Goal: Feedback & Contribution: Leave review/rating

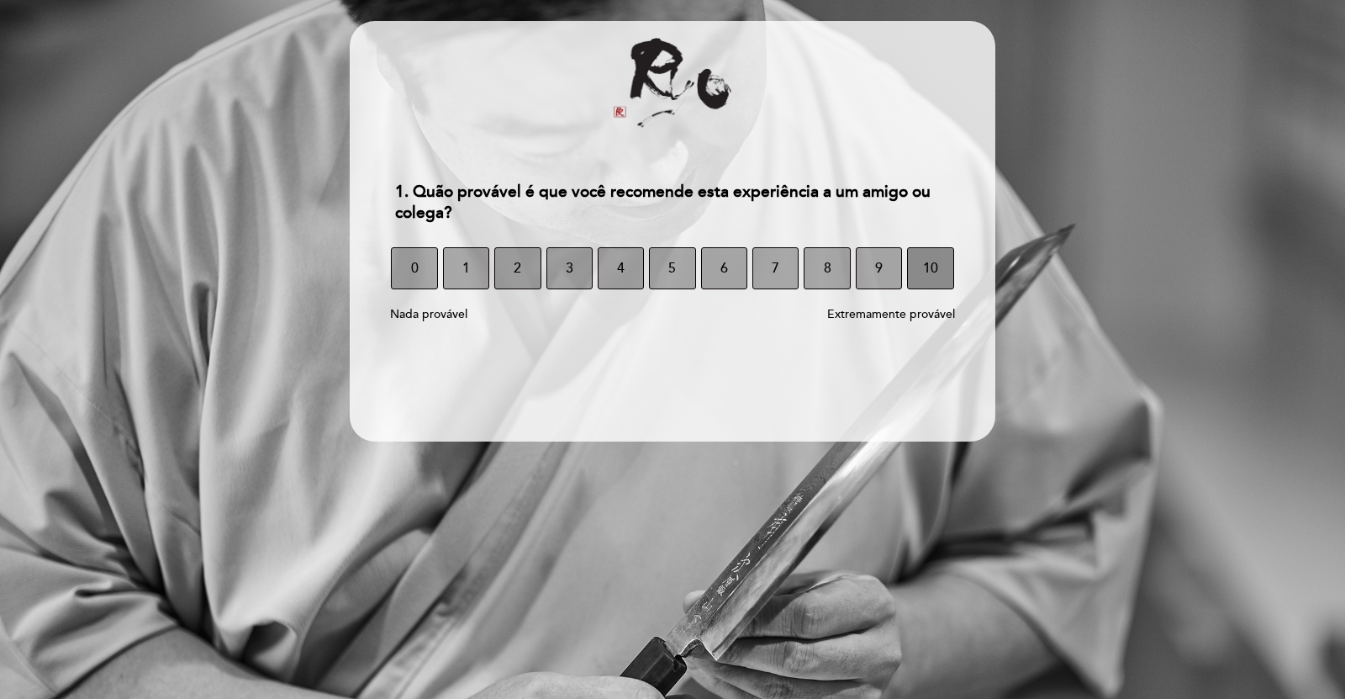
click at [932, 283] on span "10" at bounding box center [930, 268] width 15 height 47
click at [932, 272] on span "10" at bounding box center [930, 268] width 15 height 47
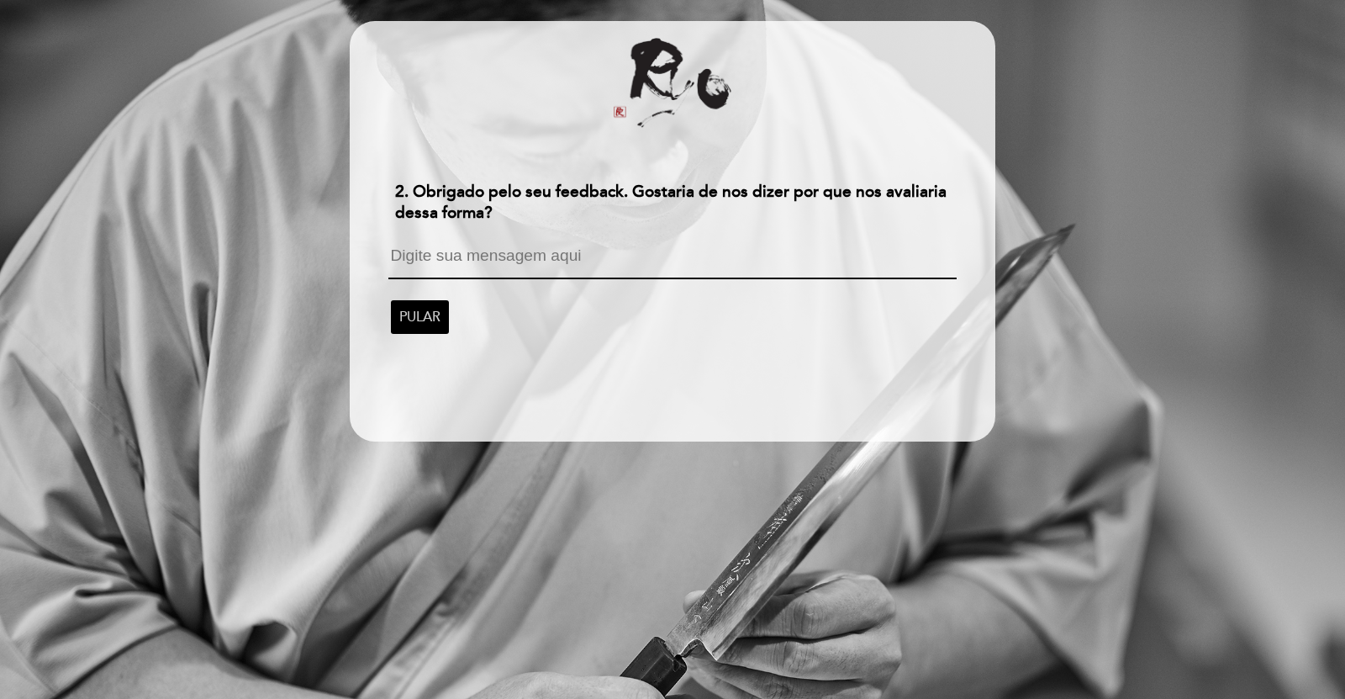
click at [489, 263] on textarea at bounding box center [672, 263] width 568 height 32
click at [576, 255] on textarea "A melhor experiencia culinaria que ja tive no [GEOGRAPHIC_DATA]." at bounding box center [672, 262] width 568 height 30
type textarea "A melhor experiencia culinária que já tive no [GEOGRAPHIC_DATA]."
click at [431, 314] on span "CONTINUE" at bounding box center [434, 315] width 71 height 47
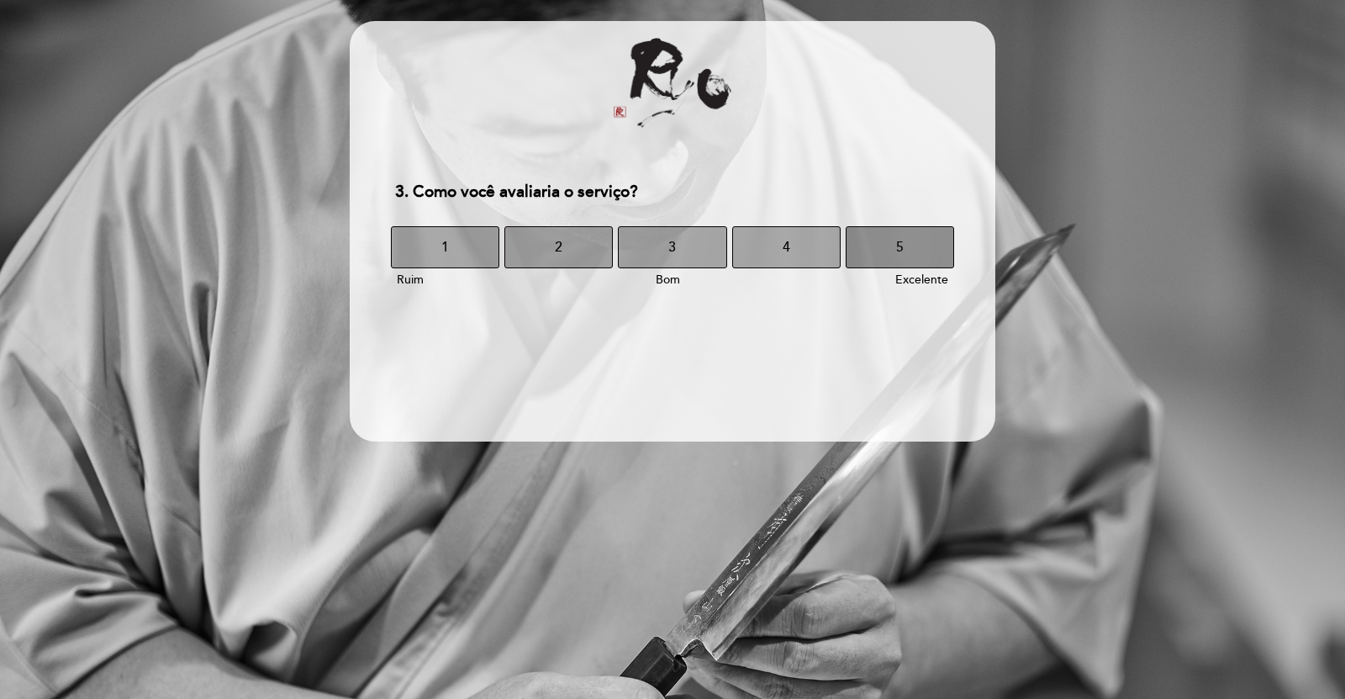
click at [909, 248] on button "5" at bounding box center [900, 247] width 108 height 42
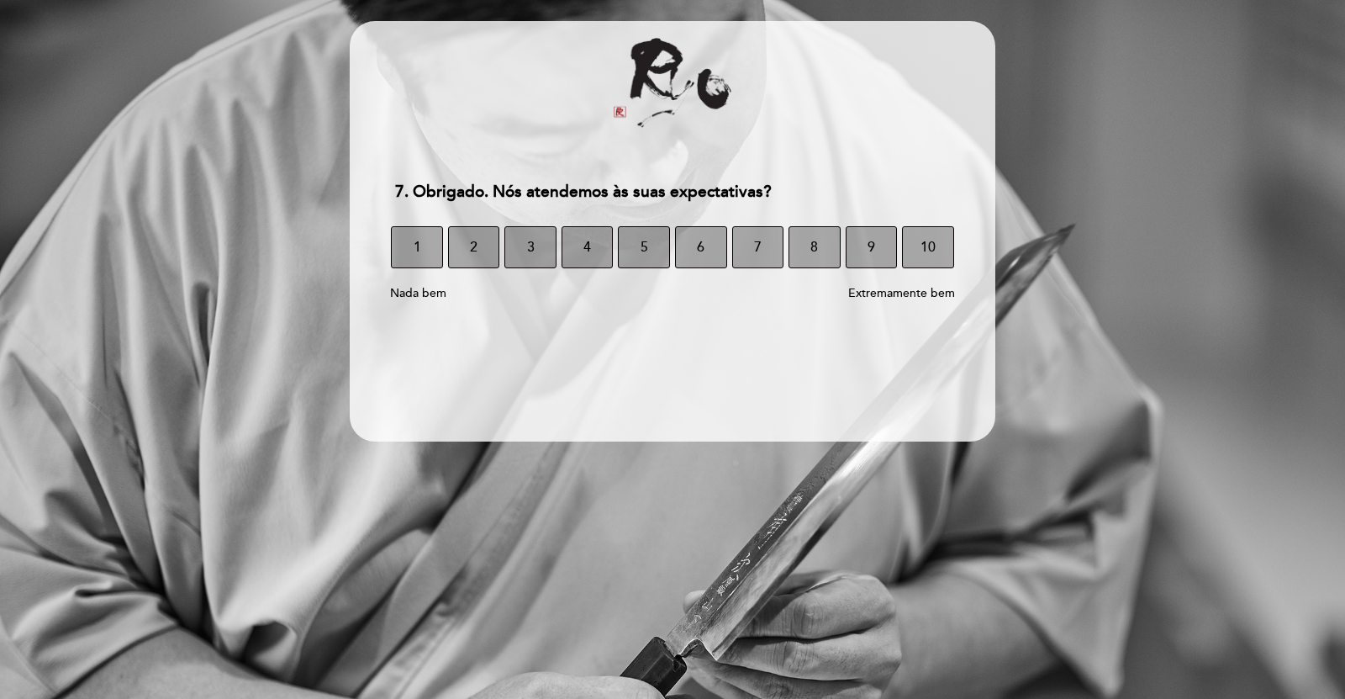
click at [909, 248] on button "10" at bounding box center [928, 247] width 52 height 42
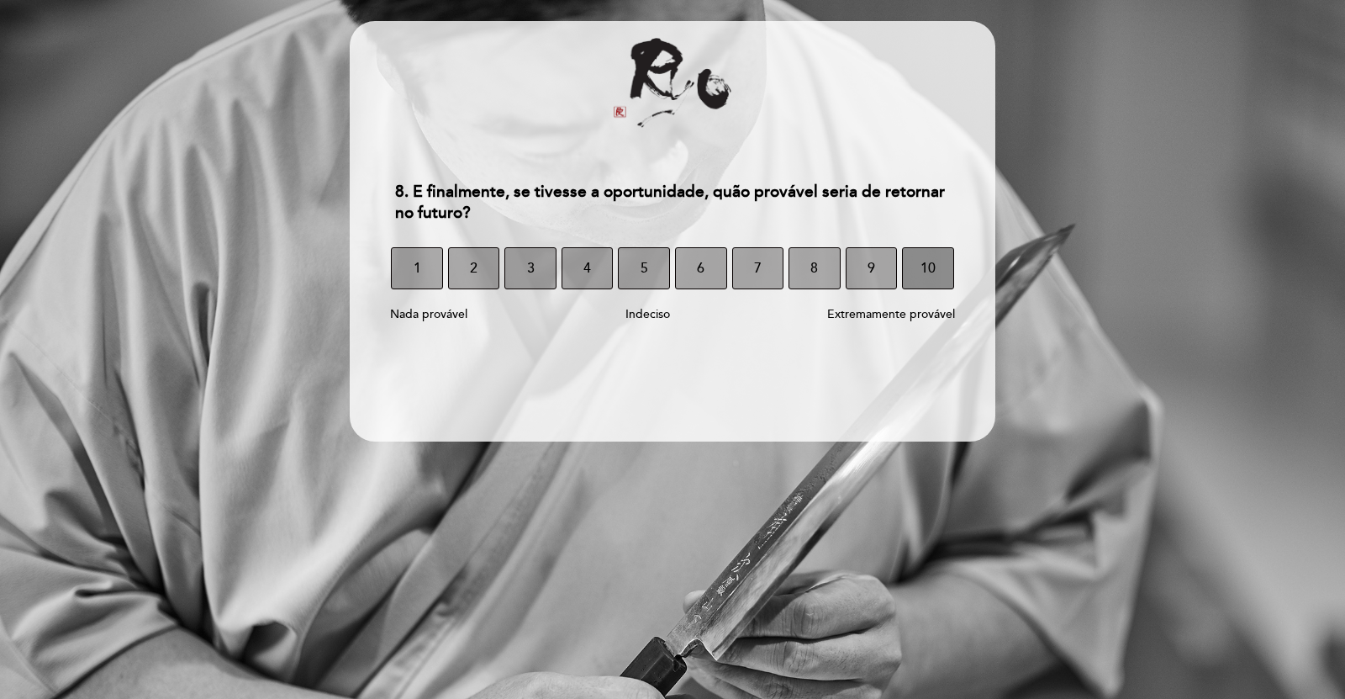
click at [927, 258] on span "10" at bounding box center [928, 268] width 15 height 47
